Goal: Obtain resource: Download file/media

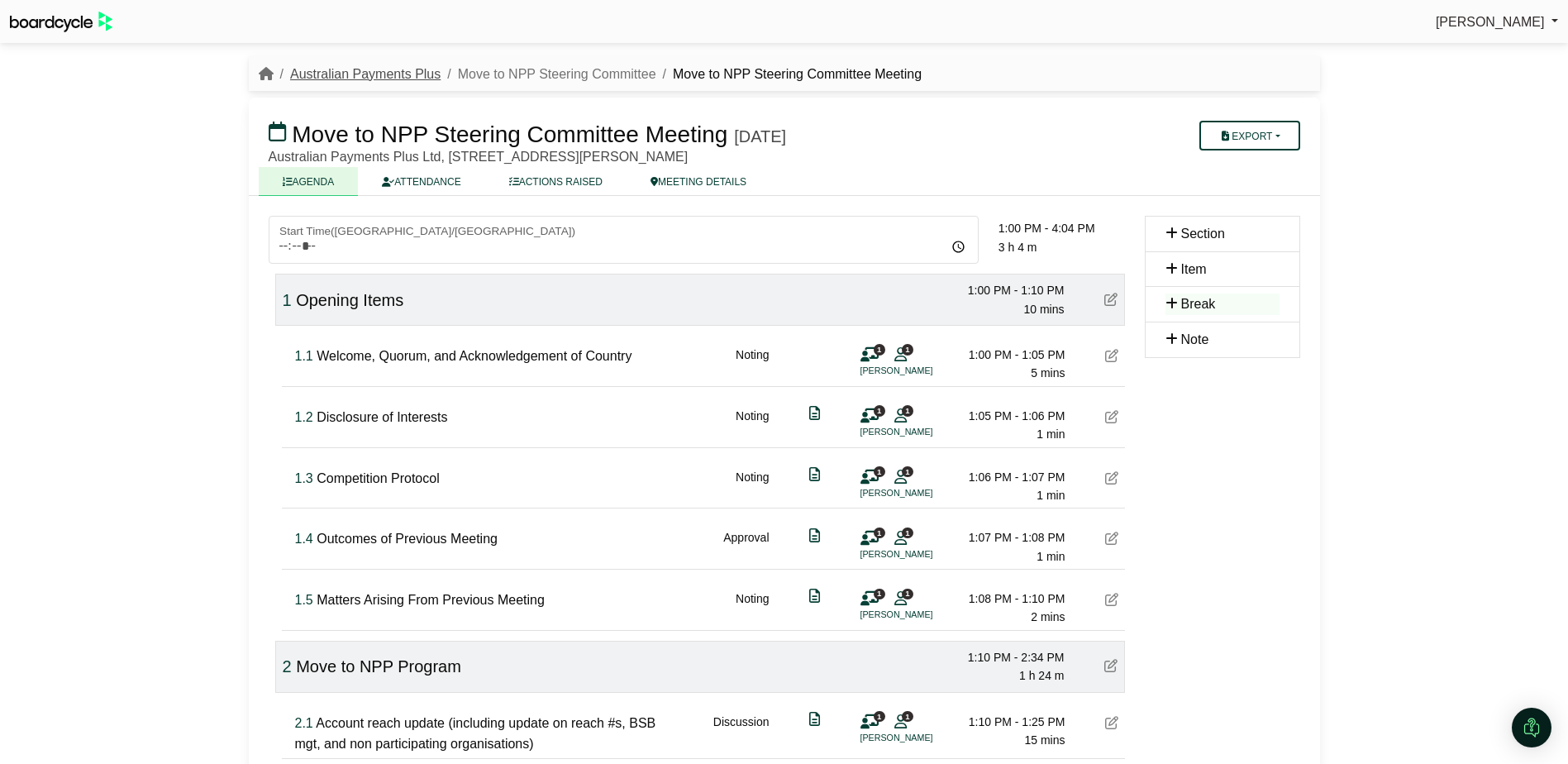
click at [379, 69] on link "Australian Payments Plus" at bounding box center [365, 74] width 150 height 14
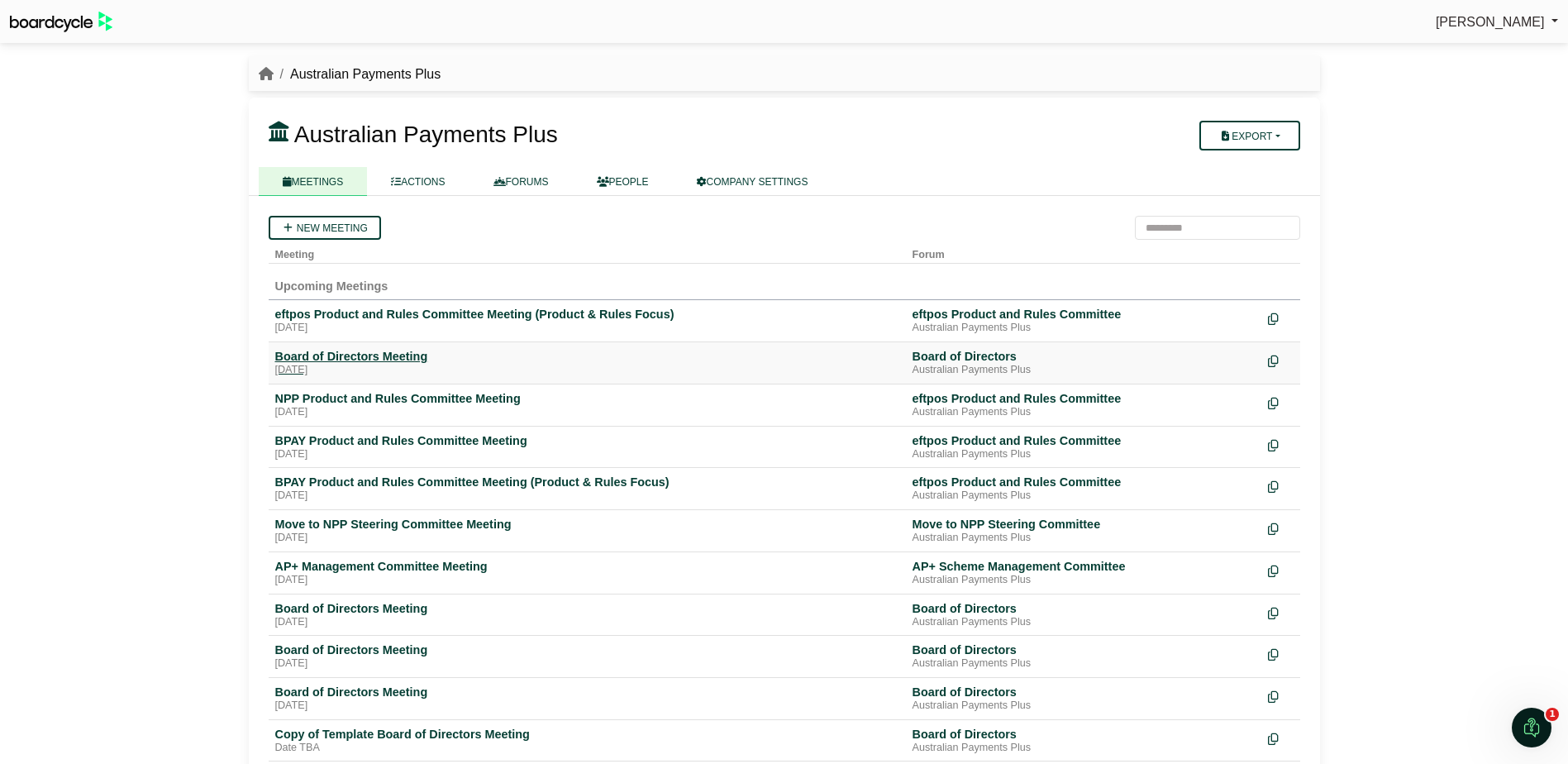
click at [559, 364] on div "[DATE]" at bounding box center [587, 371] width 624 height 13
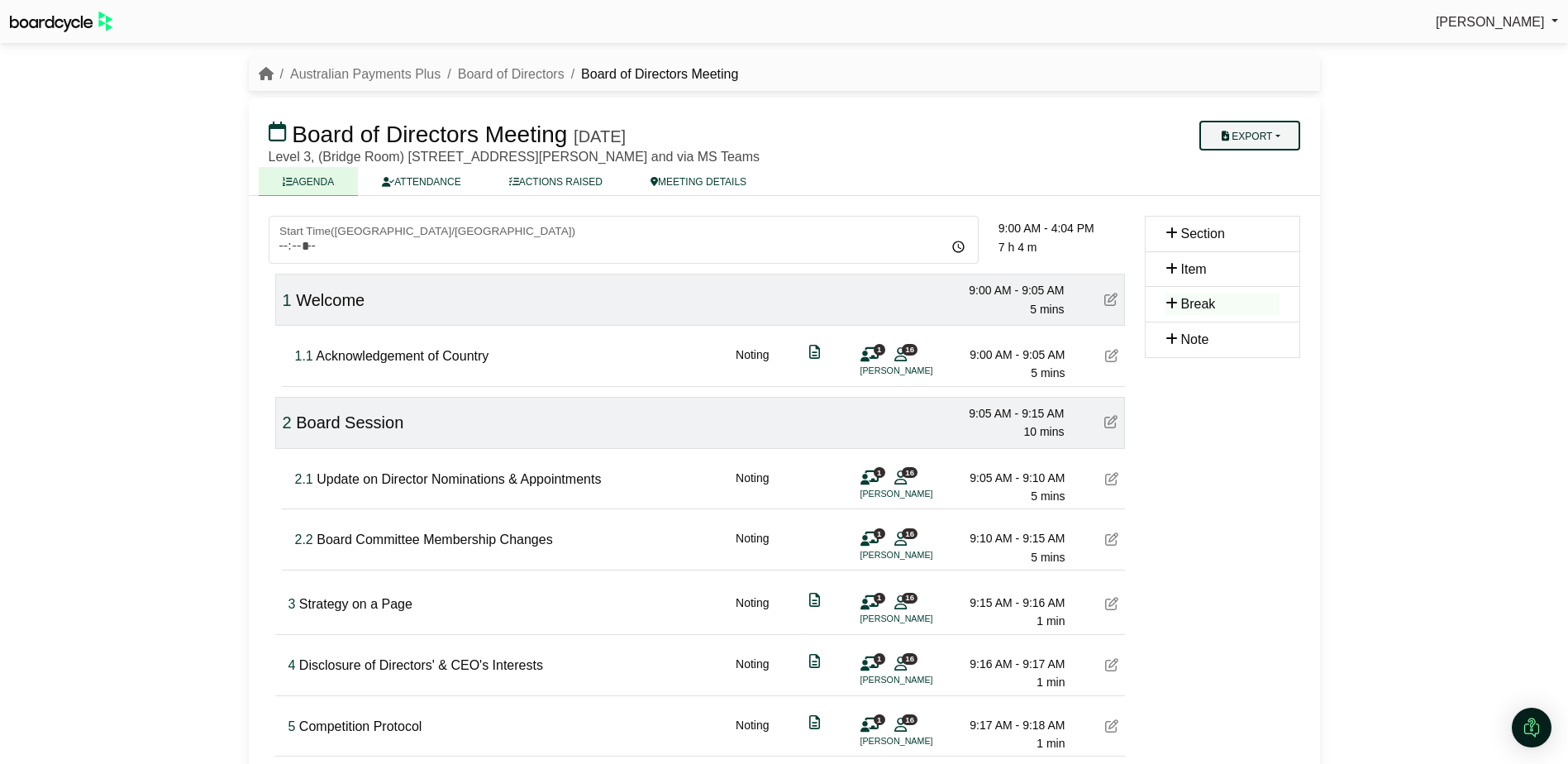
click at [1286, 133] on button "Export" at bounding box center [1250, 135] width 100 height 30
click at [1268, 218] on link "Shell Minutes" at bounding box center [1272, 214] width 144 height 25
